Goal: Task Accomplishment & Management: Use online tool/utility

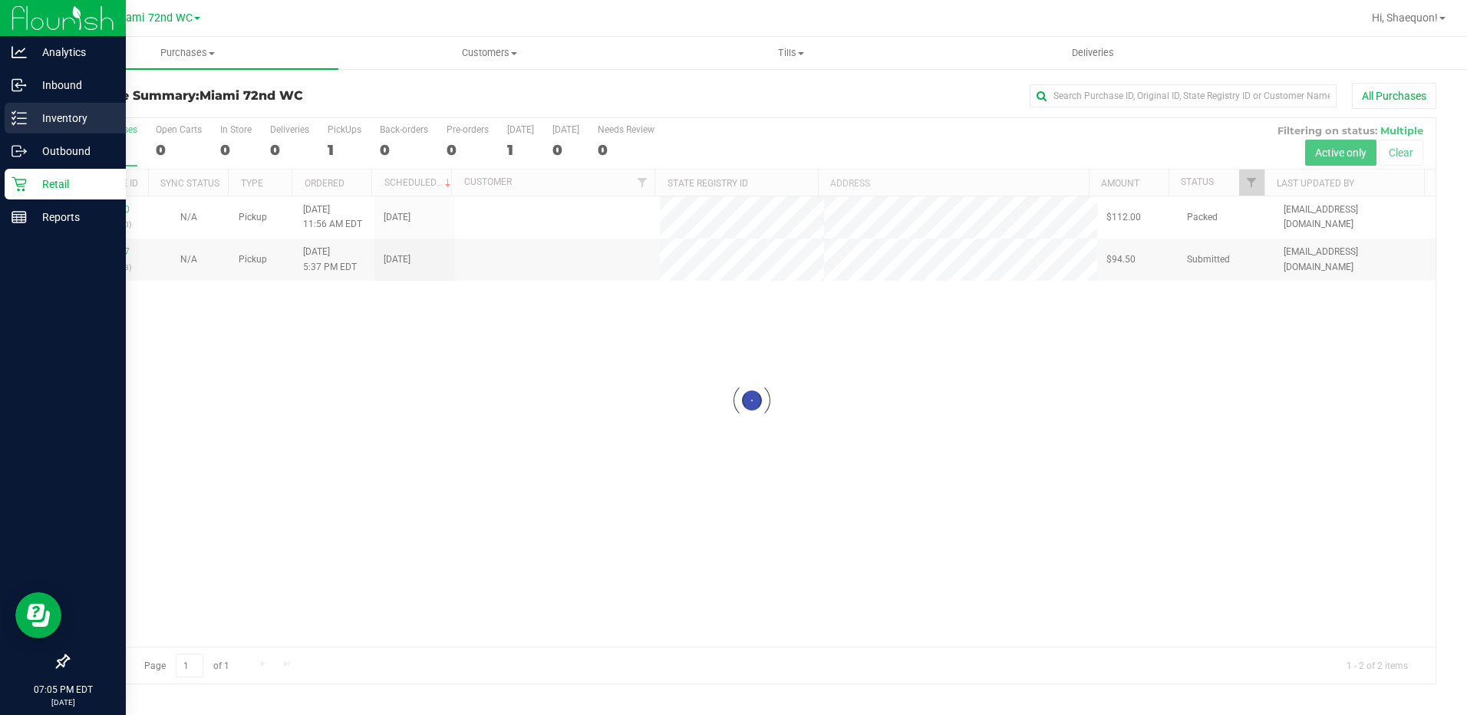
click at [26, 118] on line at bounding box center [22, 118] width 8 height 0
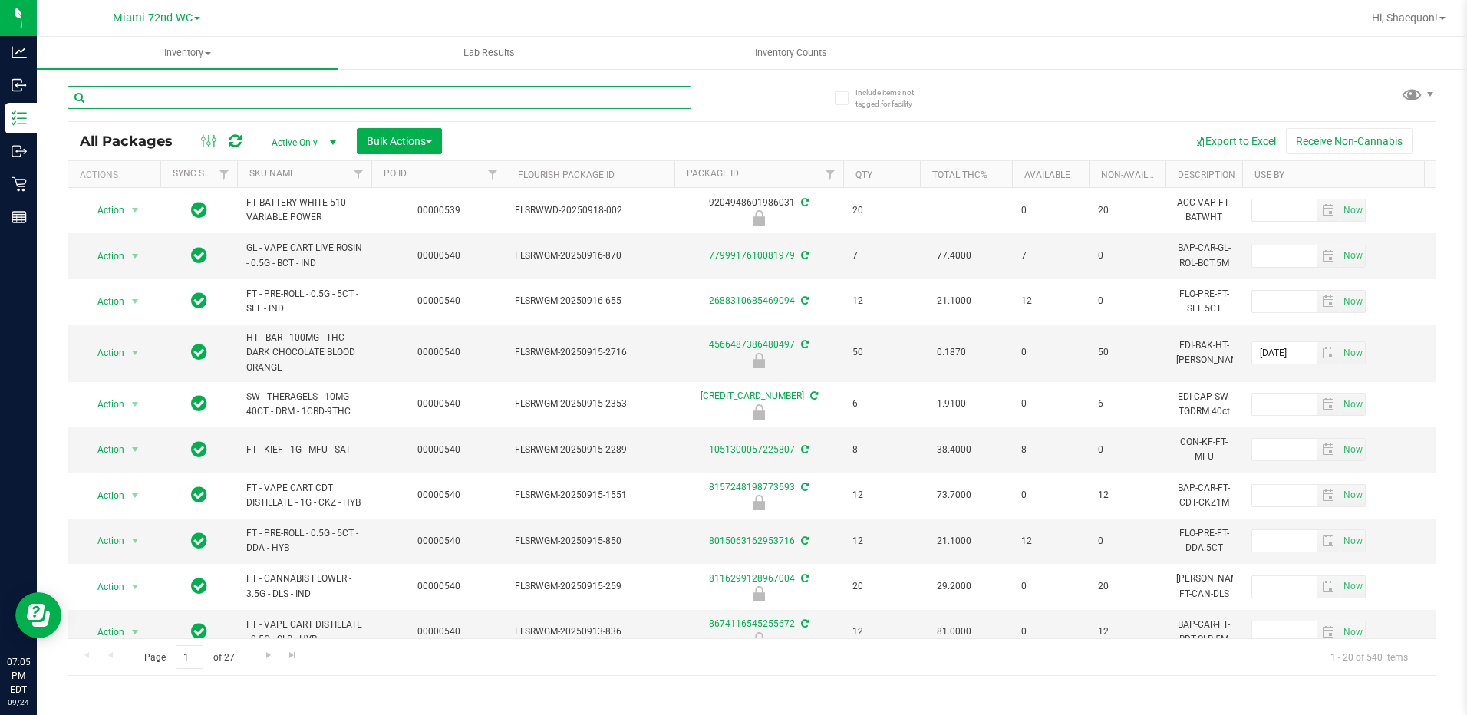
click at [178, 94] on input "text" at bounding box center [380, 97] width 624 height 23
type input "6"
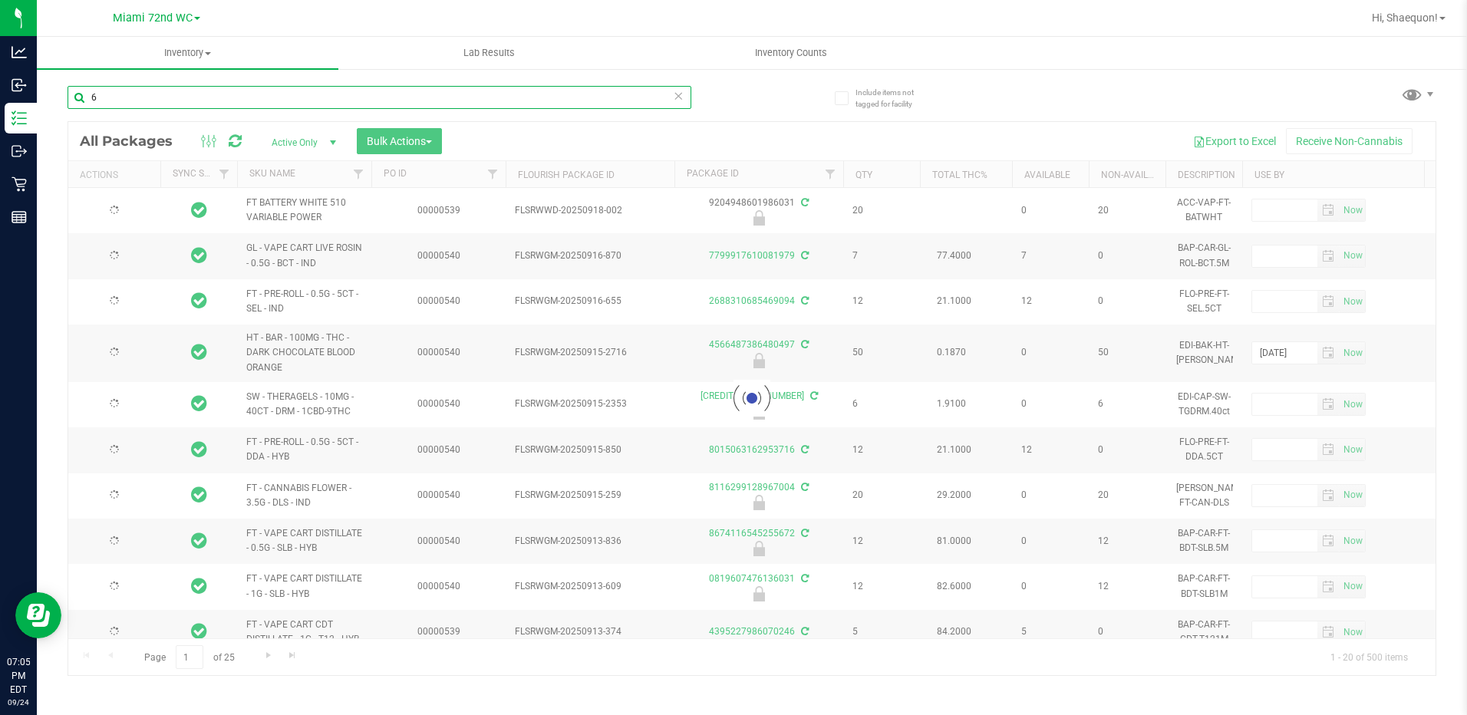
drag, startPoint x: 131, startPoint y: 96, endPoint x: 67, endPoint y: 96, distance: 64.5
click at [67, 96] on div "Include items not tagged for facility 6 Loading... All Packages Active Only Act…" at bounding box center [752, 302] width 1430 height 468
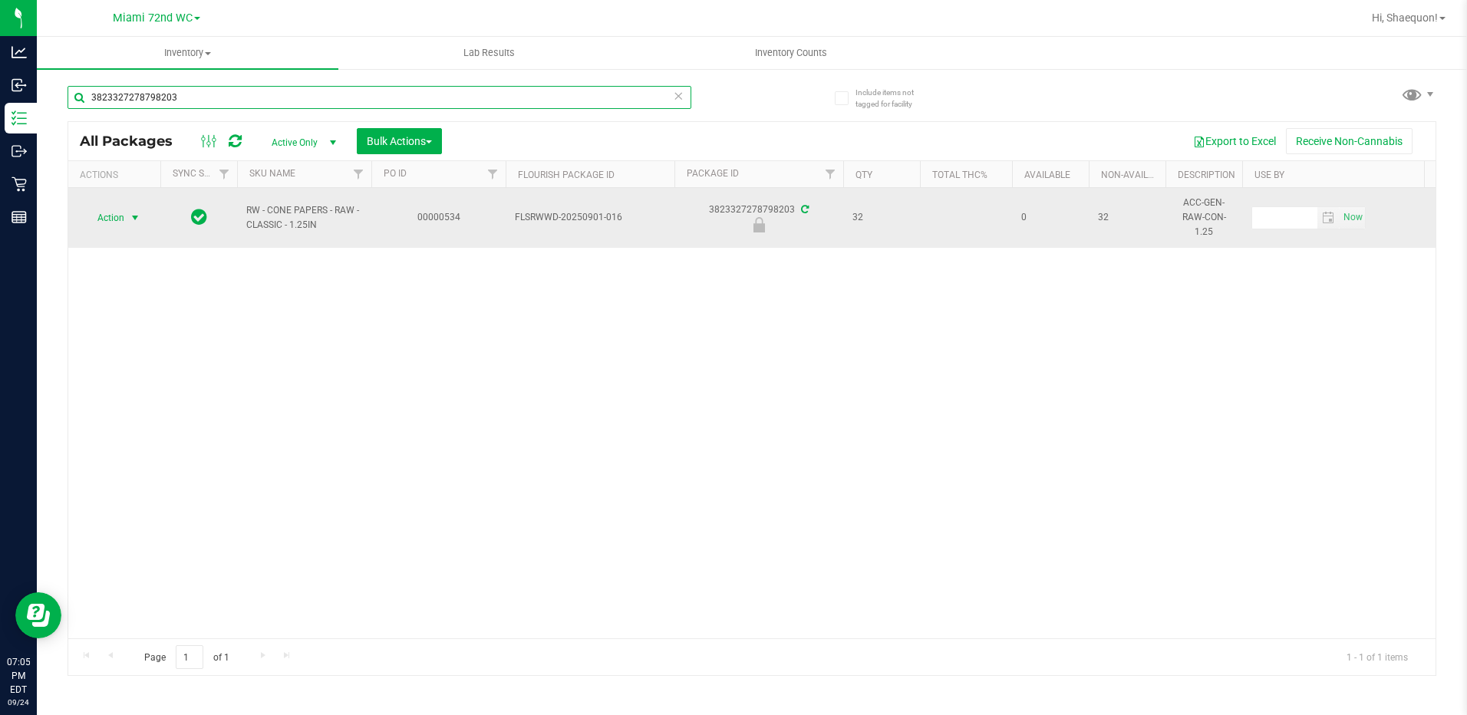
type input "3823327278798203"
click at [134, 216] on span "select" at bounding box center [135, 218] width 12 height 12
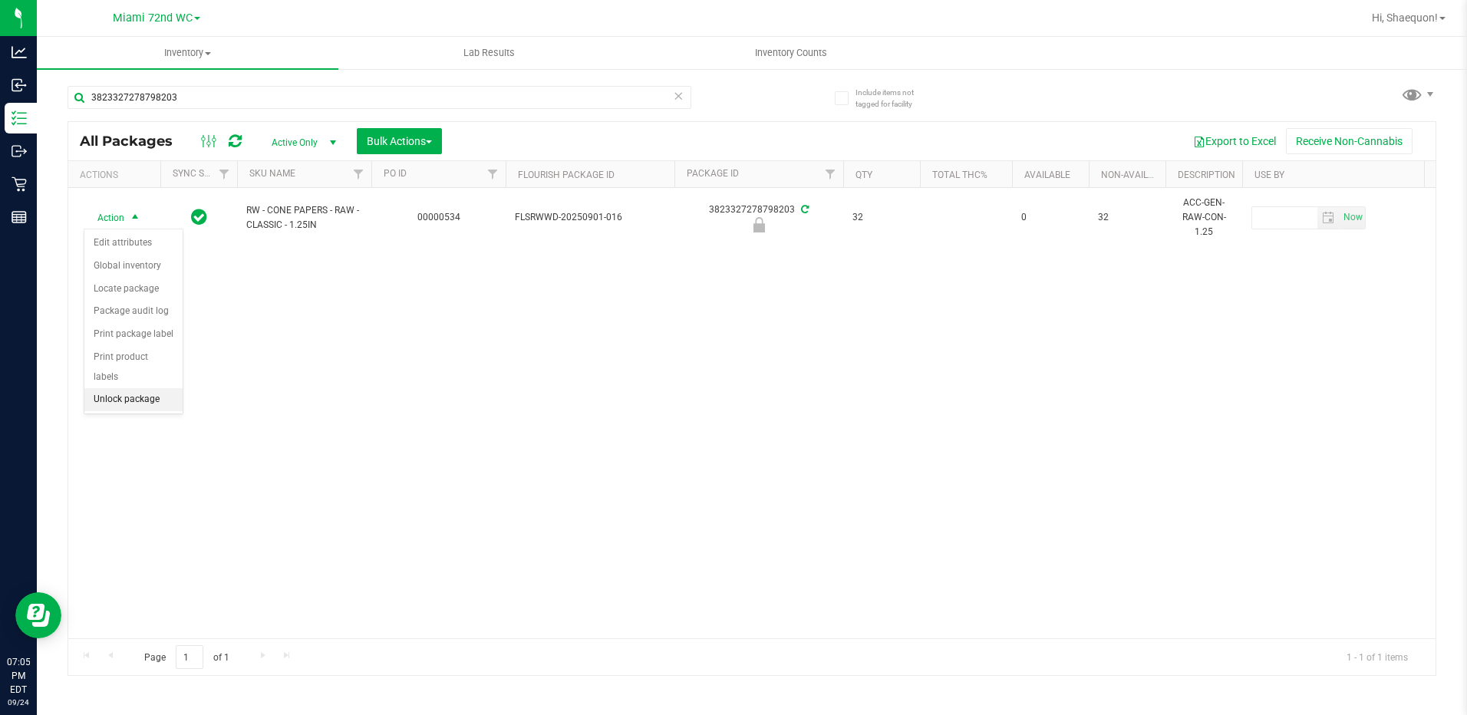
click at [140, 388] on li "Unlock package" at bounding box center [133, 399] width 98 height 23
